Goal: Information Seeking & Learning: Learn about a topic

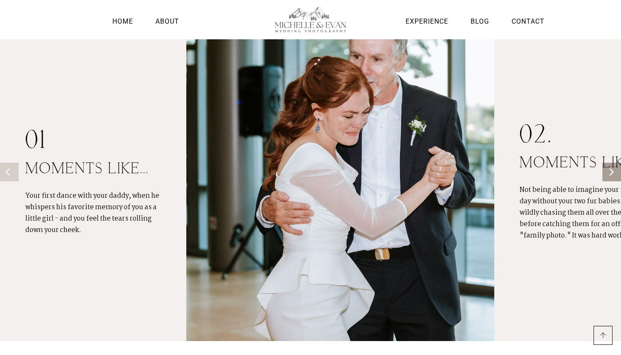
scroll to position [682, 0]
click at [615, 177] on button "Next" at bounding box center [614, 172] width 19 height 19
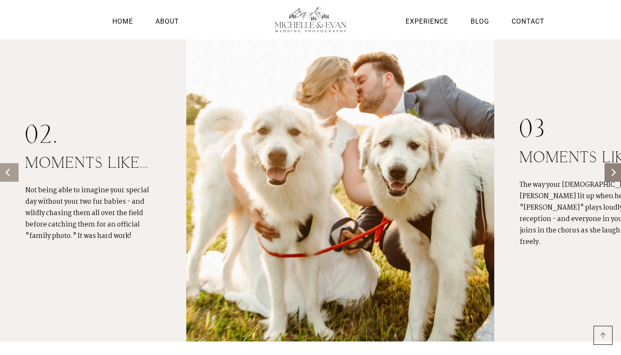
click at [615, 177] on button "Next" at bounding box center [614, 172] width 19 height 19
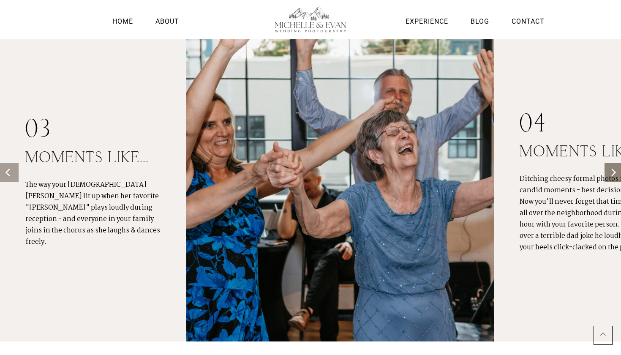
click at [615, 177] on button "Next" at bounding box center [614, 172] width 19 height 19
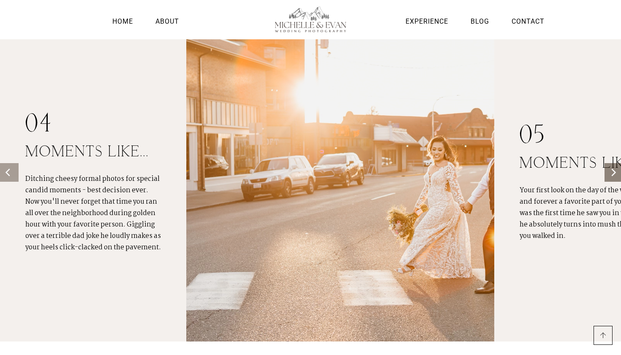
click at [615, 177] on button "Next" at bounding box center [614, 172] width 19 height 19
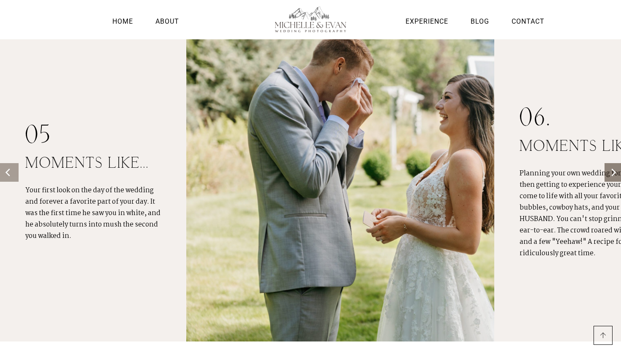
click at [615, 177] on button "Next" at bounding box center [614, 172] width 19 height 19
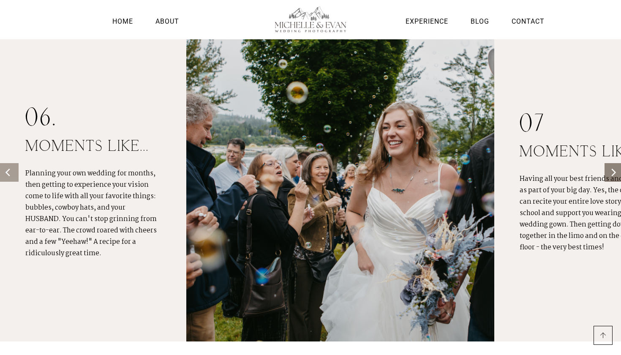
click at [615, 177] on button "Next" at bounding box center [614, 172] width 19 height 19
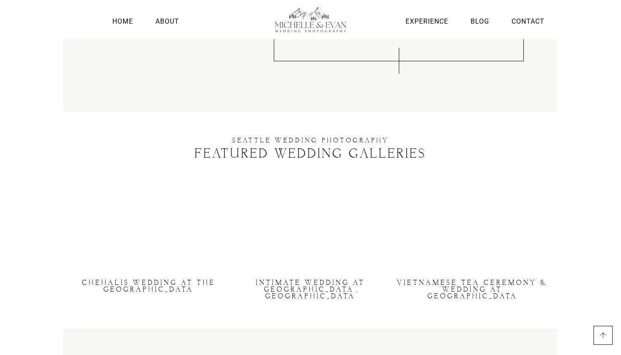
scroll to position [1606, 0]
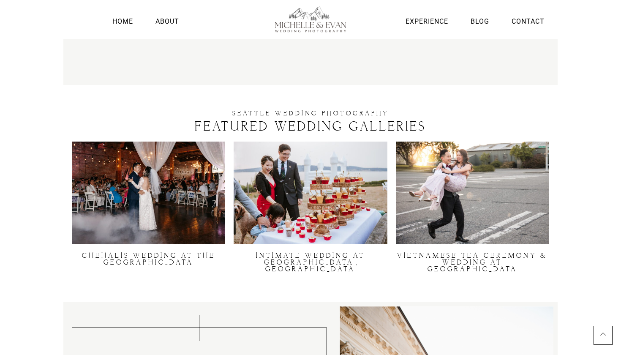
click at [191, 196] on img at bounding box center [148, 193] width 153 height 102
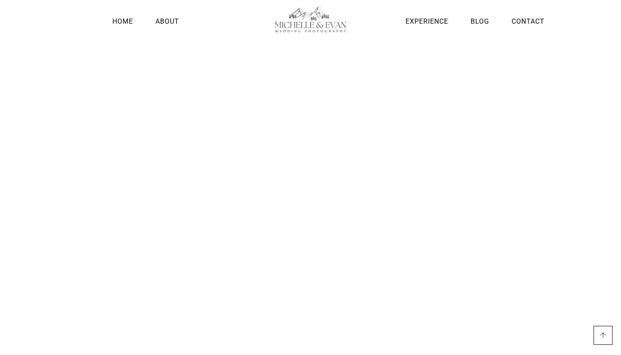
scroll to position [1448, 0]
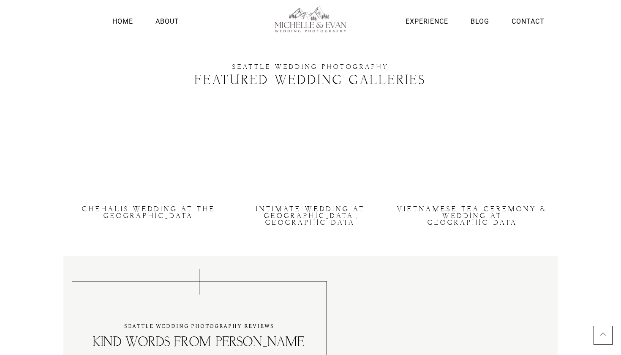
scroll to position [1653, 0]
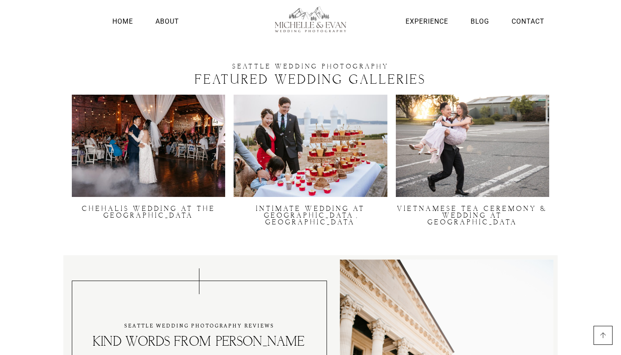
click at [361, 149] on img at bounding box center [310, 146] width 153 height 102
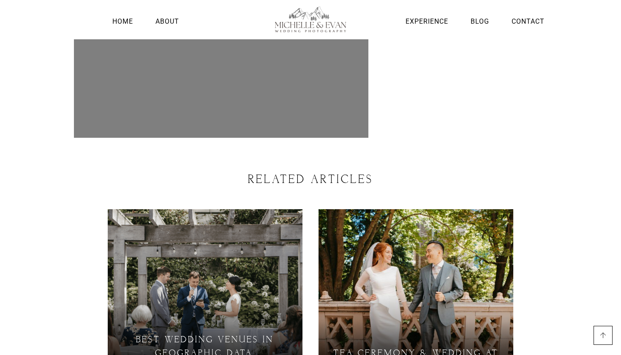
scroll to position [1252, 0]
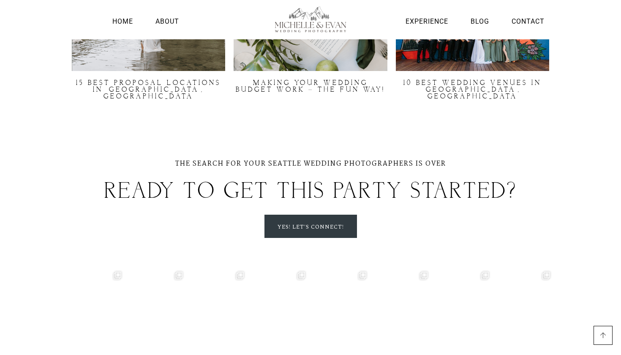
scroll to position [2206, 0]
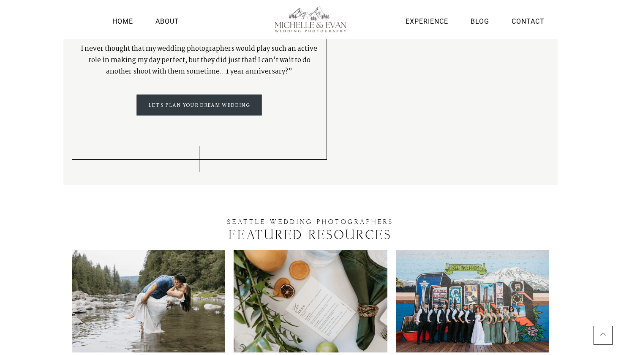
click at [205, 101] on span "let's plan your dream wedding" at bounding box center [199, 106] width 101 height 10
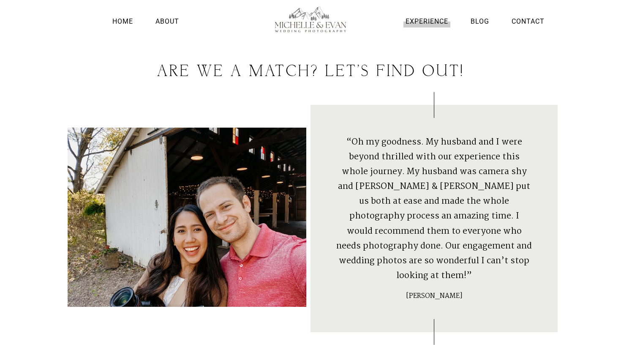
click at [447, 22] on link "Experience" at bounding box center [427, 21] width 47 height 11
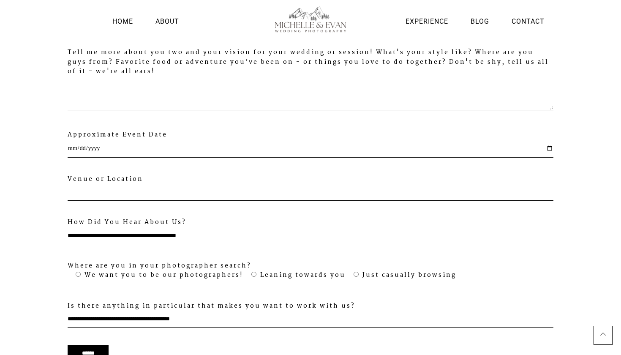
scroll to position [2684, 0]
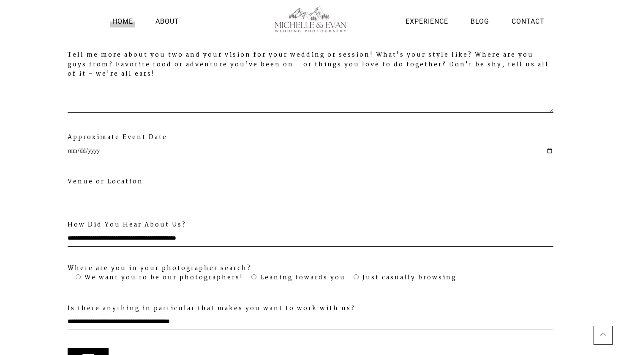
click at [130, 19] on link "Home" at bounding box center [122, 21] width 25 height 11
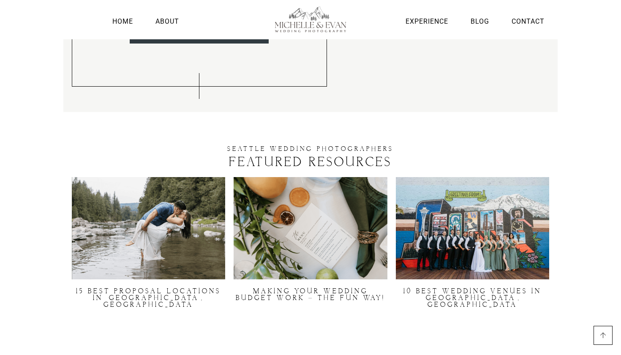
scroll to position [2251, 0]
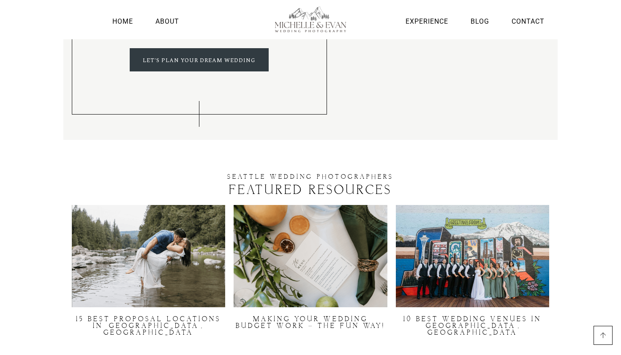
click at [308, 201] on div "MAKING YOUR WEDDING BUDGET WORK – THE FUN WAY!" at bounding box center [311, 270] width 162 height 139
click at [307, 205] on img at bounding box center [310, 256] width 153 height 102
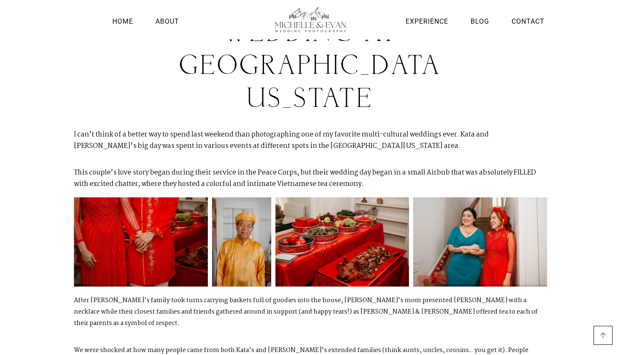
scroll to position [30, 0]
